Goal: Task Accomplishment & Management: Use online tool/utility

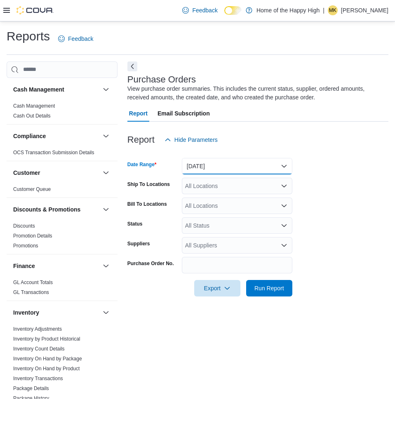
click at [267, 167] on button "[DATE]" at bounding box center [237, 166] width 110 height 16
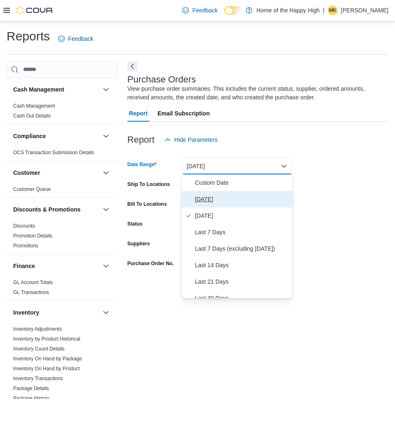
click at [238, 197] on span "[DATE]" at bounding box center [242, 199] width 94 height 10
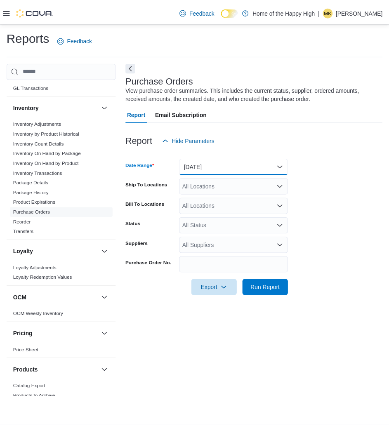
scroll to position [434, 0]
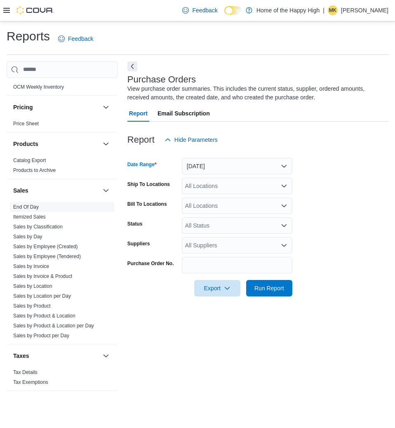
click at [31, 206] on link "End Of Day" at bounding box center [26, 207] width 26 height 6
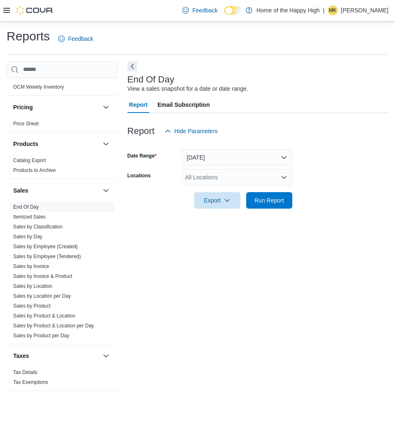
click at [227, 178] on div "All Locations" at bounding box center [237, 177] width 110 height 16
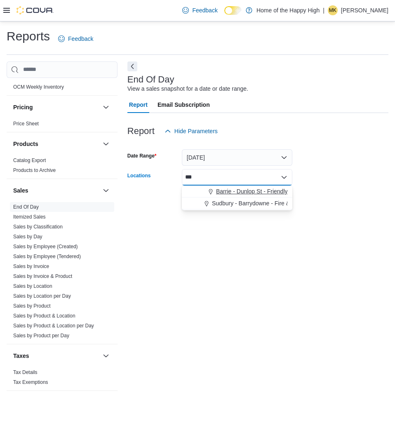
type input "***"
click at [223, 195] on button "Barrie - Dunlop St - Friendly Stranger" at bounding box center [237, 191] width 110 height 12
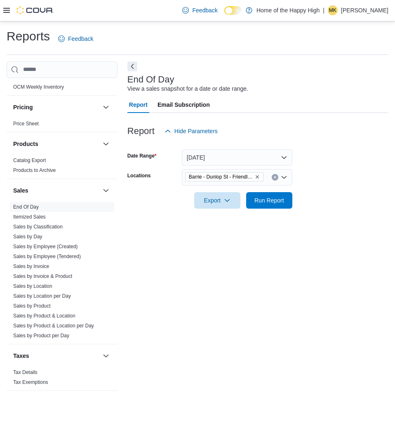
click at [340, 195] on form "Date Range [DATE] Locations Barrie - Dunlop St - Friendly Stranger Export Run R…" at bounding box center [257, 173] width 261 height 69
click at [252, 199] on span "Run Report" at bounding box center [269, 200] width 36 height 16
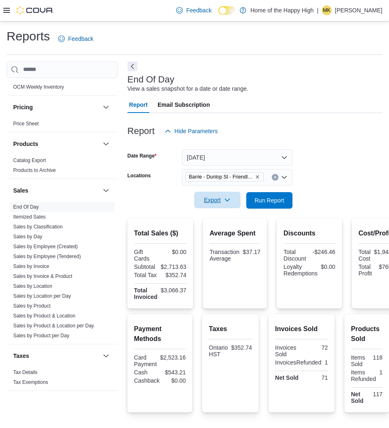
click at [220, 201] on span "Export" at bounding box center [217, 200] width 36 height 16
click at [232, 237] on button "Export to Pdf" at bounding box center [218, 233] width 47 height 16
click at [220, 199] on span "Export" at bounding box center [217, 200] width 36 height 16
click at [220, 234] on span "Export to Pdf" at bounding box center [218, 233] width 37 height 7
click at [372, 7] on p "[PERSON_NAME]" at bounding box center [358, 10] width 47 height 10
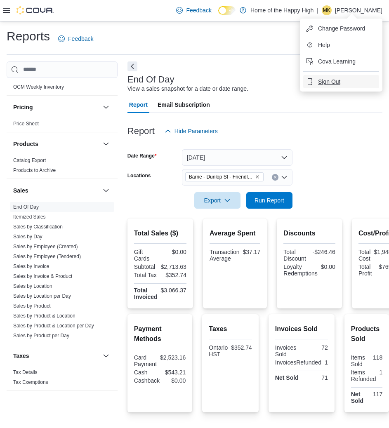
click at [342, 77] on button "Sign Out" at bounding box center [341, 81] width 76 height 13
